Goal: Task Accomplishment & Management: Complete application form

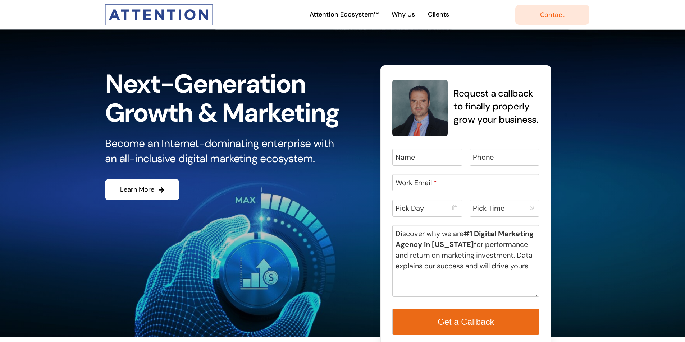
click at [448, 269] on label "Discover why we are #1 Digital Marketing Agency in [US_STATE] for performance a…" at bounding box center [467, 250] width 144 height 43
click at [448, 269] on textarea "Discover why we are #1 Digital Marketing Agency in [US_STATE] for performance a…" at bounding box center [465, 261] width 147 height 72
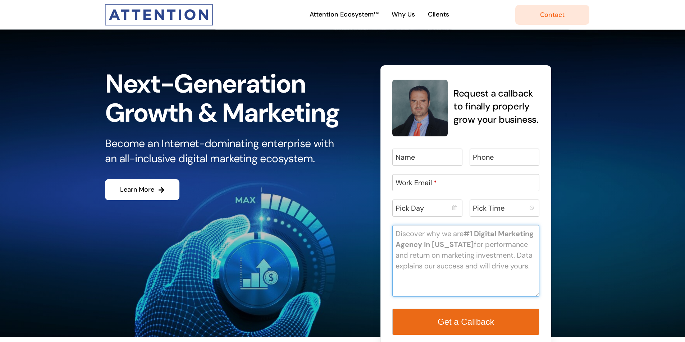
paste textarea "Dear Manager of ......., We are a software house with offices in [GEOGRAPHIC_DA…"
type textarea "Dear Manager of ......., We are a software house with offices in [GEOGRAPHIC_DA…"
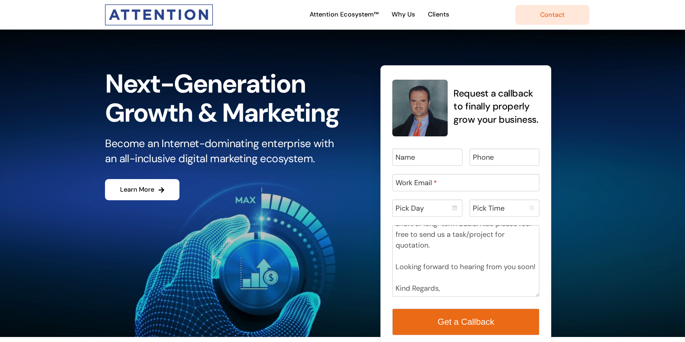
click at [432, 187] on label "Work Email *" at bounding box center [415, 183] width 41 height 11
click at [432, 187] on input "Work Email *" at bounding box center [465, 182] width 147 height 17
click at [448, 185] on input "Work Email *" at bounding box center [465, 182] width 147 height 17
type input "[PERSON_NAME][EMAIL_ADDRESS][DOMAIN_NAME]"
type input "[PERSON_NAME]"
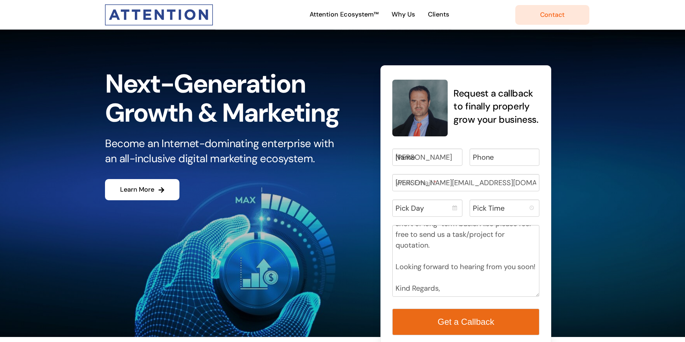
type input "0698570029"
drag, startPoint x: 484, startPoint y: 187, endPoint x: 548, endPoint y: 184, distance: 64.4
click at [548, 184] on div "Request a callback to finally properly grow your business. [PERSON_NAME] Name […" at bounding box center [465, 209] width 171 height 288
type input "[PERSON_NAME][EMAIL_ADDRESS][DOMAIN_NAME]"
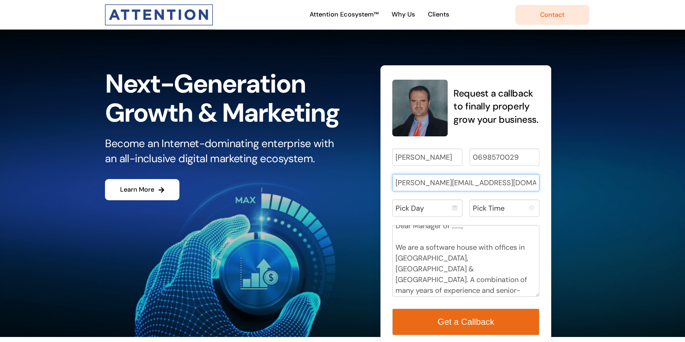
scroll to position [0, 0]
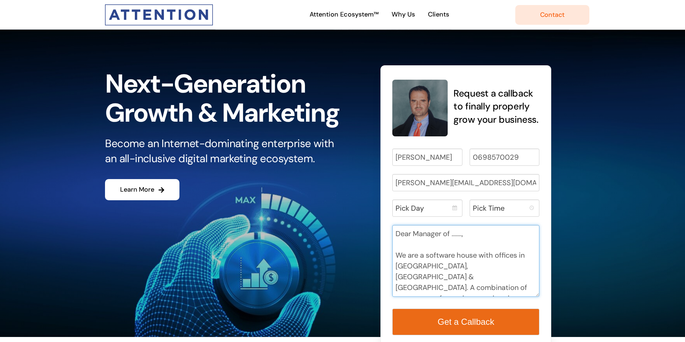
click at [481, 234] on textarea "Dear Manager of ......., We are a software house with offices in [GEOGRAPHIC_DA…" at bounding box center [465, 261] width 147 height 72
paste textarea "Attention Interactive"
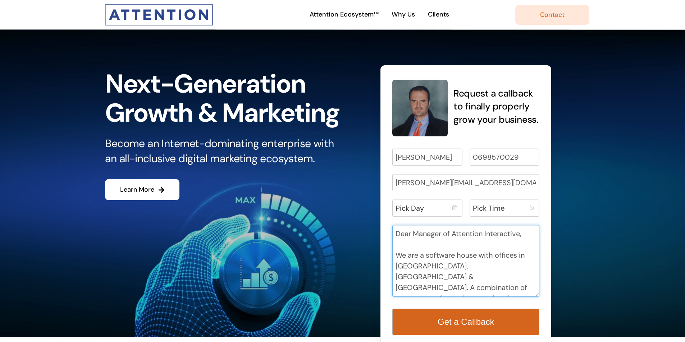
type textarea "Dear Manager of Attention Interactive, We are a software house with offices in …"
click at [459, 325] on span "Get a Callback" at bounding box center [465, 322] width 56 height 10
